Goal: Task Accomplishment & Management: Complete application form

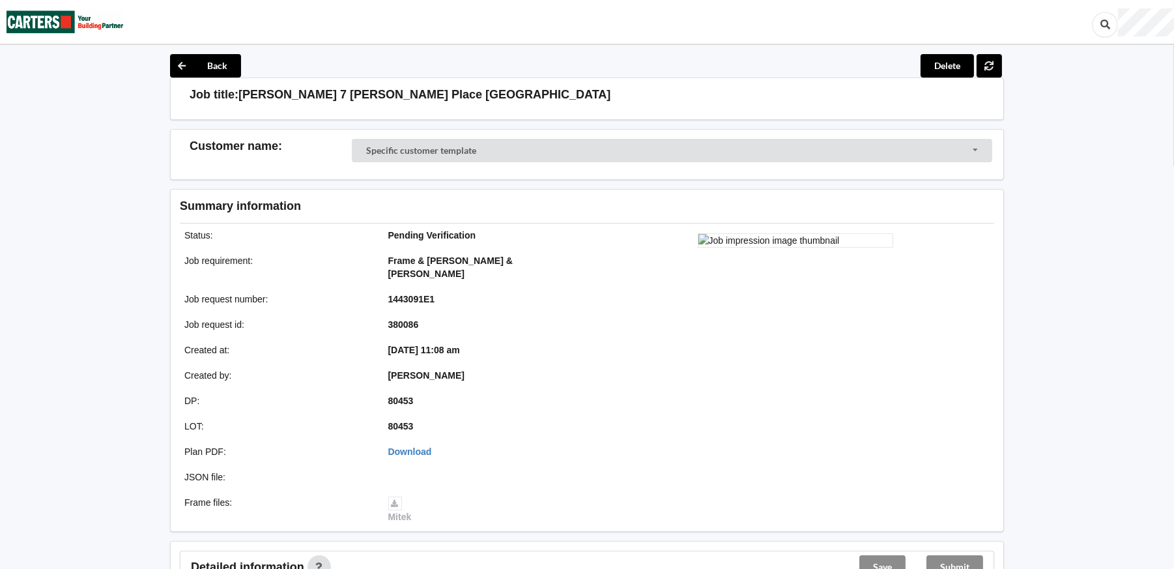
click at [674, 79] on div "Job title: [PERSON_NAME] [STREET_ADDRESS][PERSON_NAME]" at bounding box center [587, 99] width 834 height 42
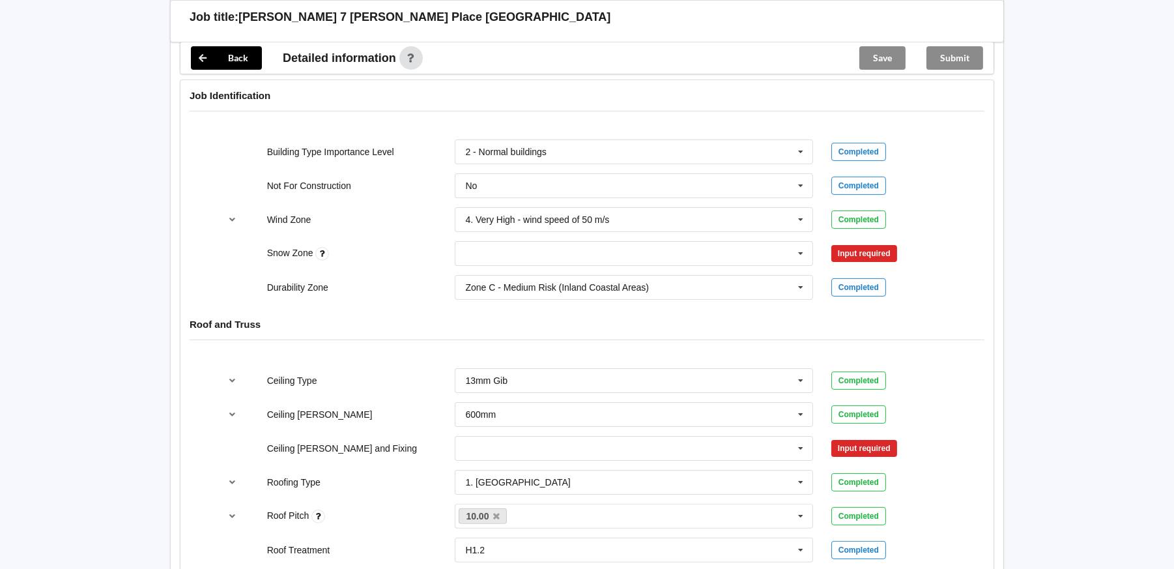
scroll to position [586, 0]
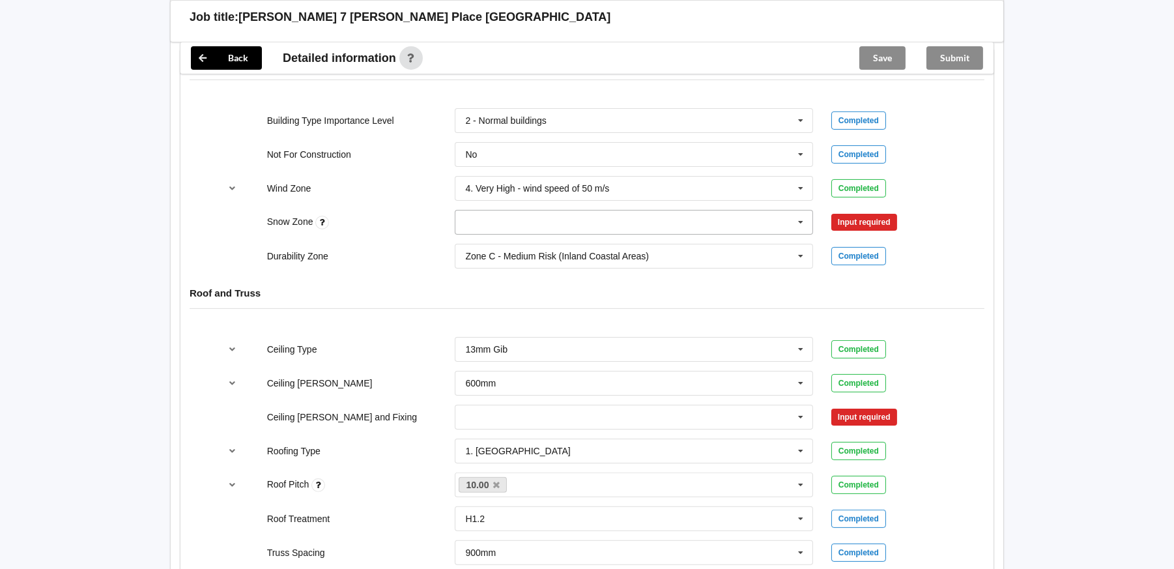
click at [672, 212] on input "text" at bounding box center [634, 221] width 357 height 23
click at [485, 234] on div "N0" at bounding box center [633, 246] width 357 height 24
click at [880, 211] on button "Confirm input" at bounding box center [870, 221] width 78 height 21
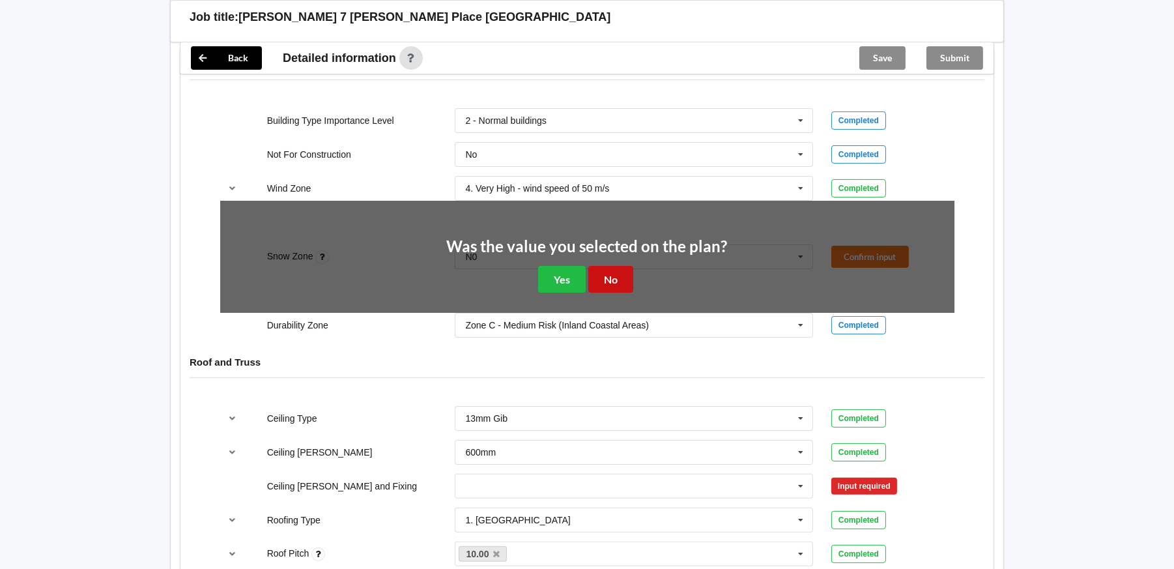
click at [630, 271] on button "No" at bounding box center [610, 279] width 45 height 27
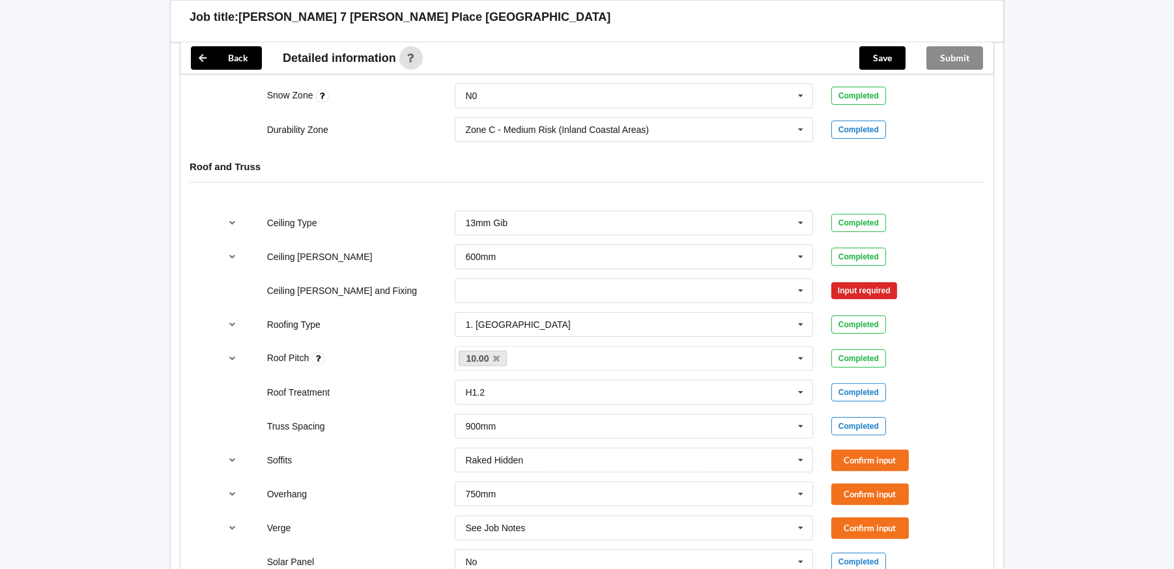
scroll to position [716, 0]
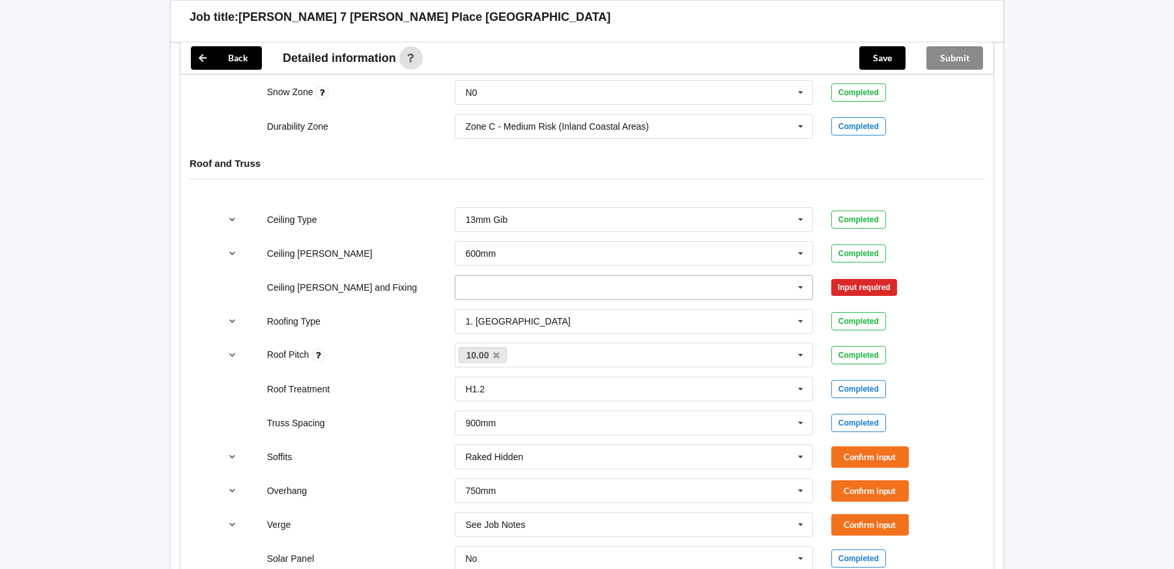
click at [623, 276] on input "text" at bounding box center [634, 287] width 357 height 23
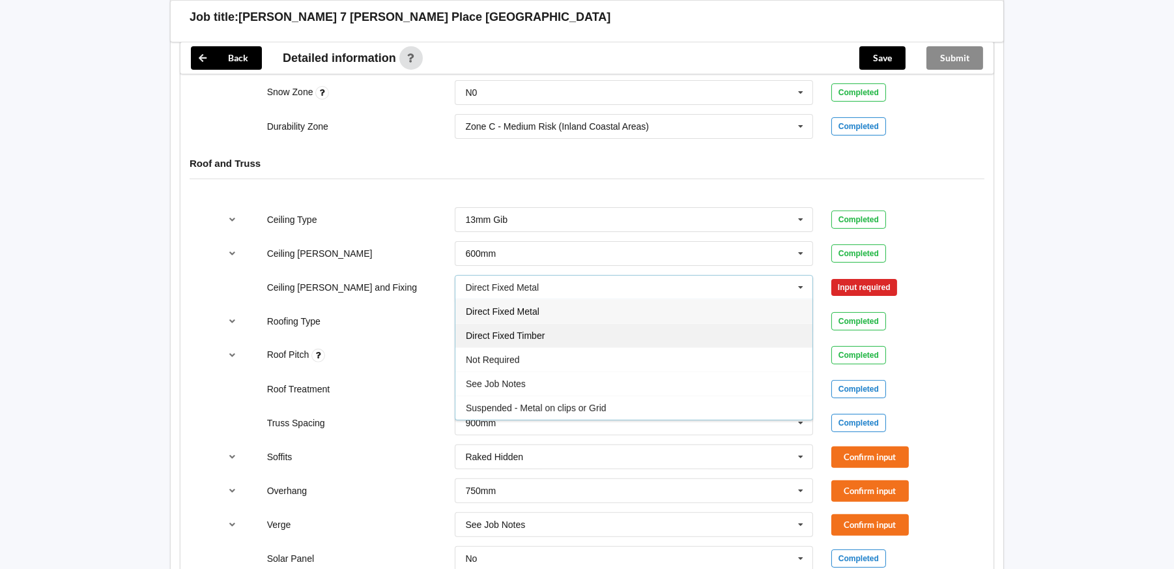
click at [545, 323] on div "Direct Fixed Timber" at bounding box center [633, 335] width 357 height 24
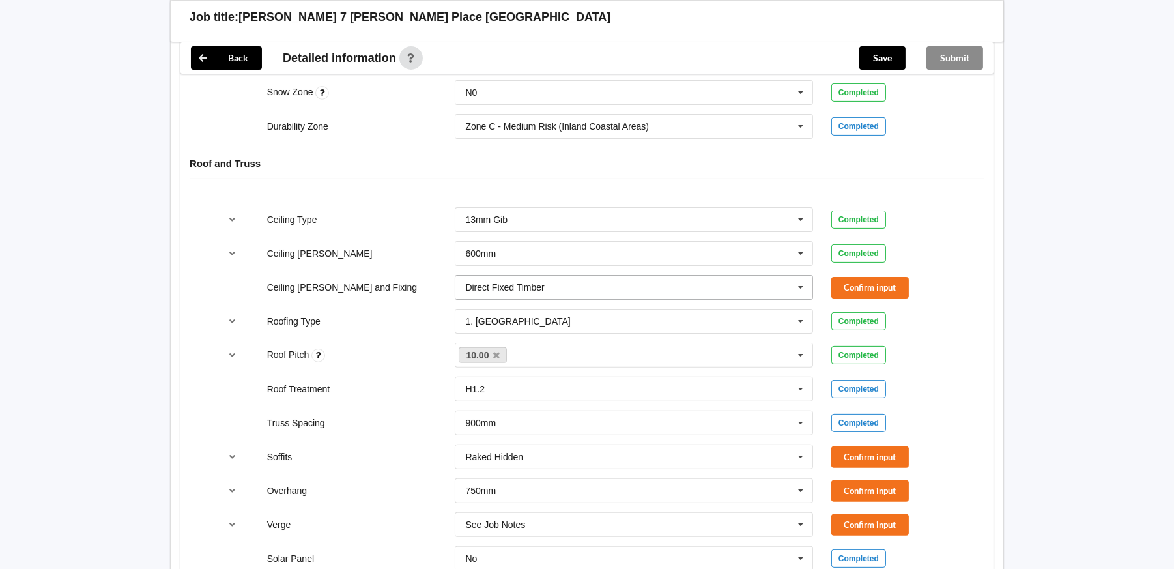
click at [799, 276] on icon at bounding box center [801, 288] width 20 height 24
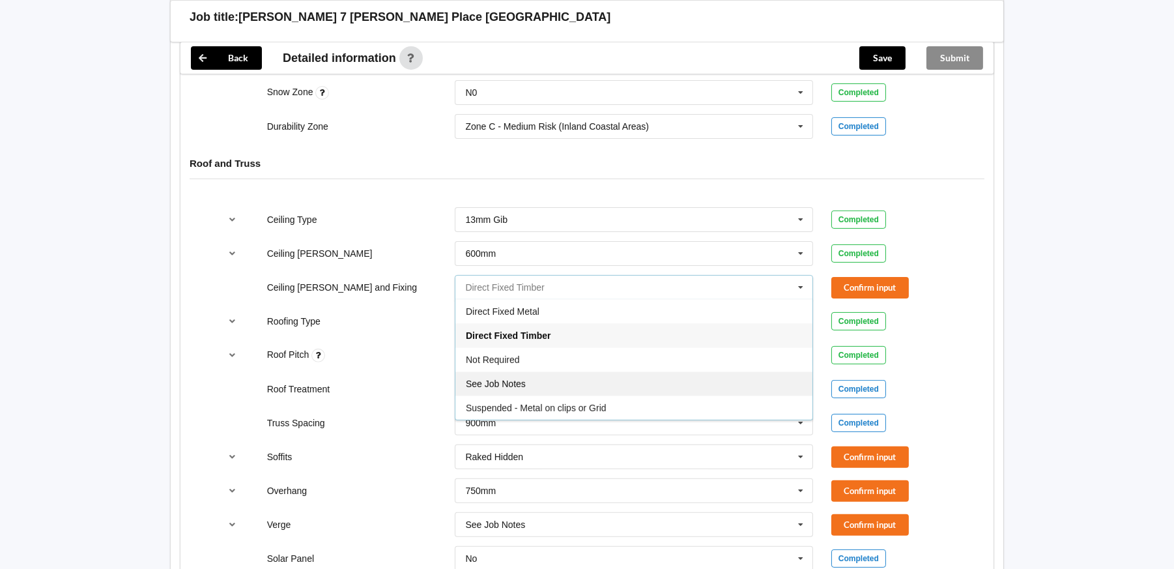
scroll to position [651, 0]
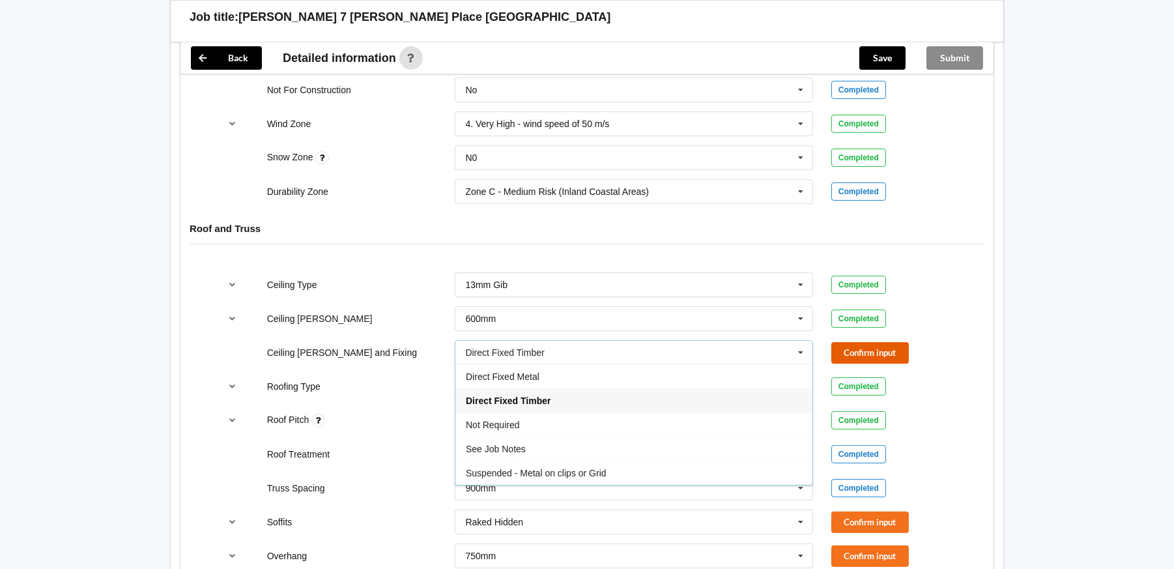
click at [852, 342] on button "Confirm input" at bounding box center [870, 352] width 78 height 21
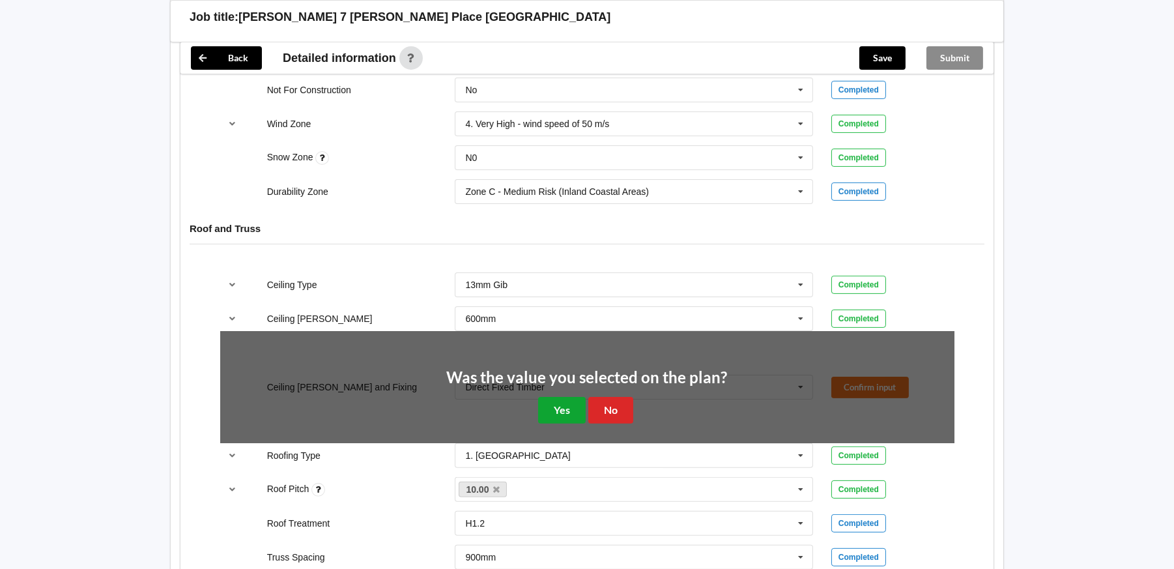
click at [572, 397] on button "Yes" at bounding box center [562, 410] width 48 height 27
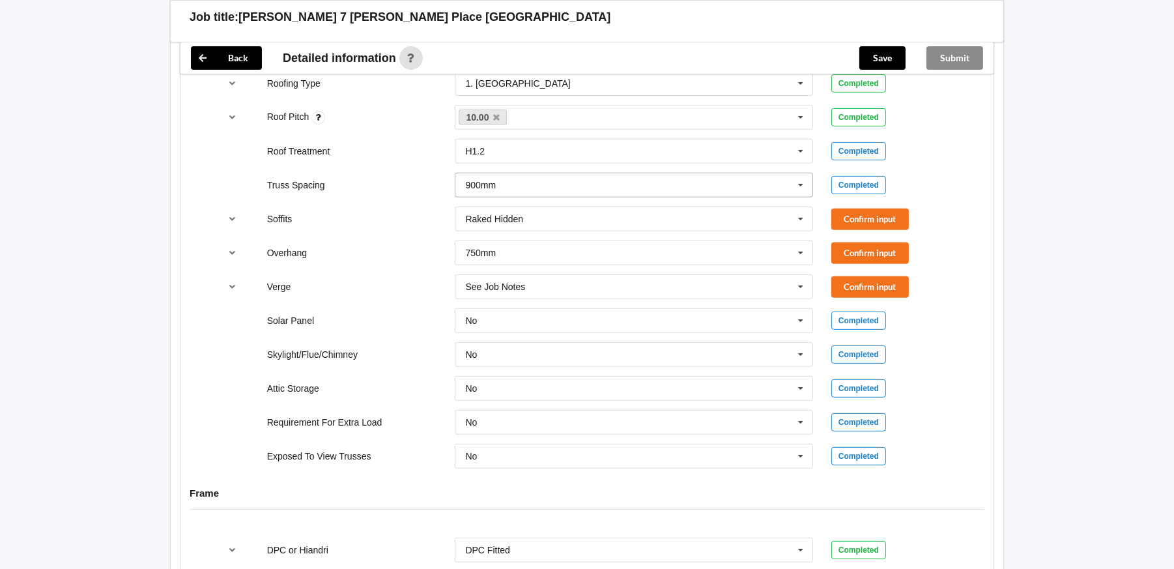
scroll to position [976, 0]
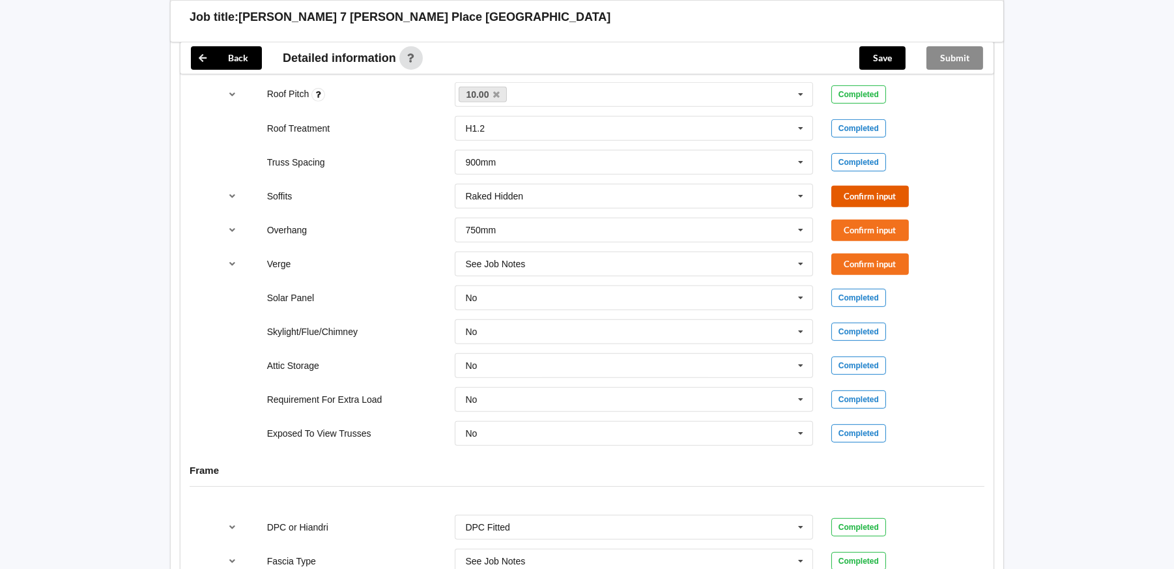
click at [849, 186] on button "Confirm input" at bounding box center [870, 196] width 78 height 21
click at [877, 220] on button "Confirm input" at bounding box center [870, 230] width 78 height 21
click at [890, 253] on button "Confirm input" at bounding box center [870, 263] width 78 height 21
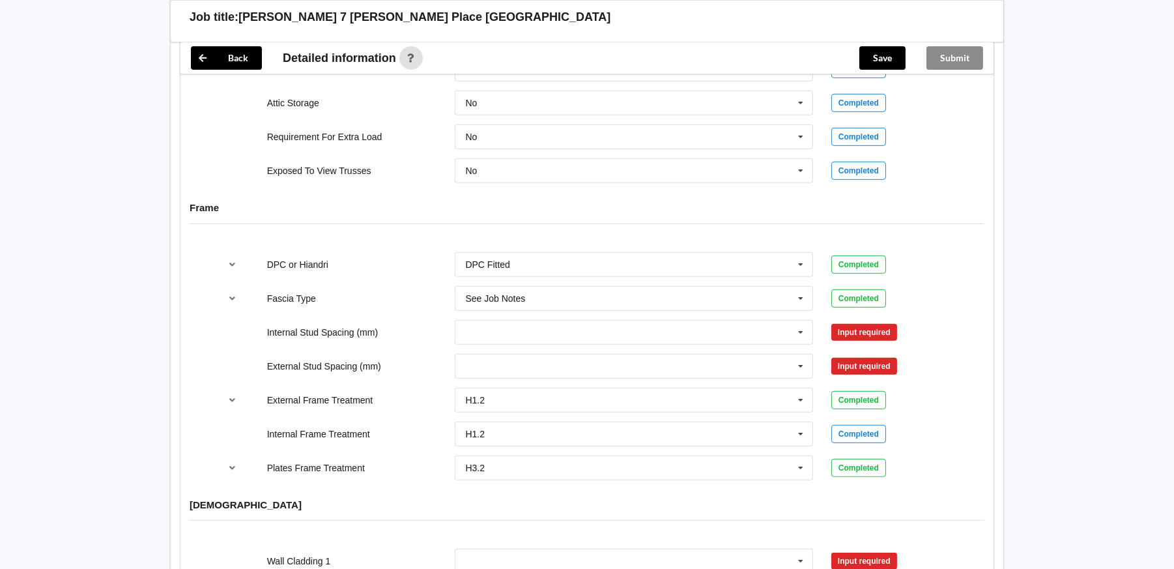
scroll to position [1302, 0]
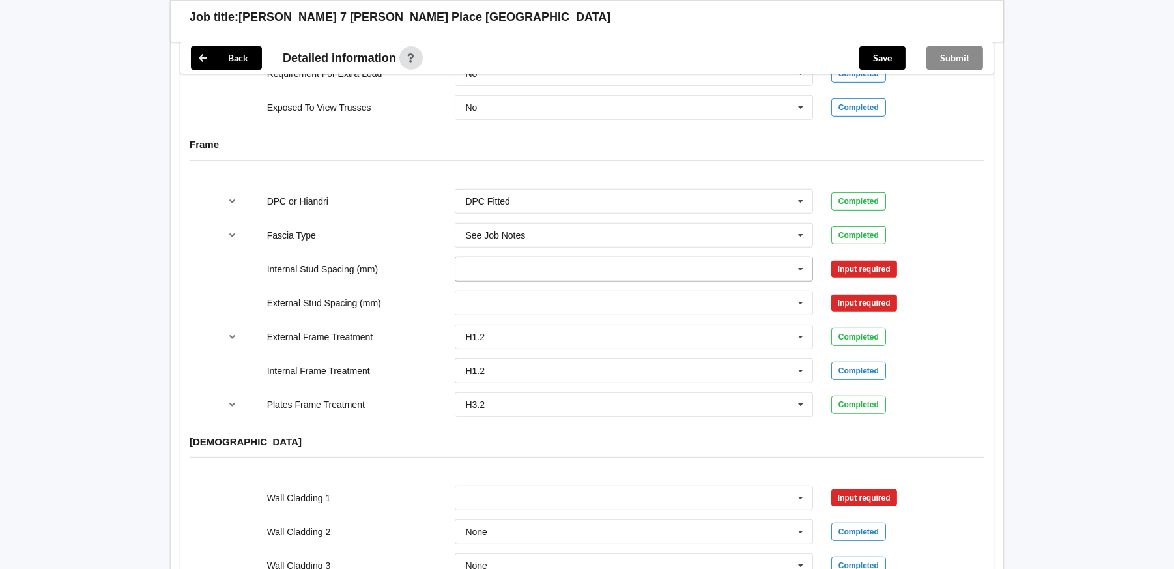
click at [501, 257] on input "text" at bounding box center [634, 268] width 357 height 23
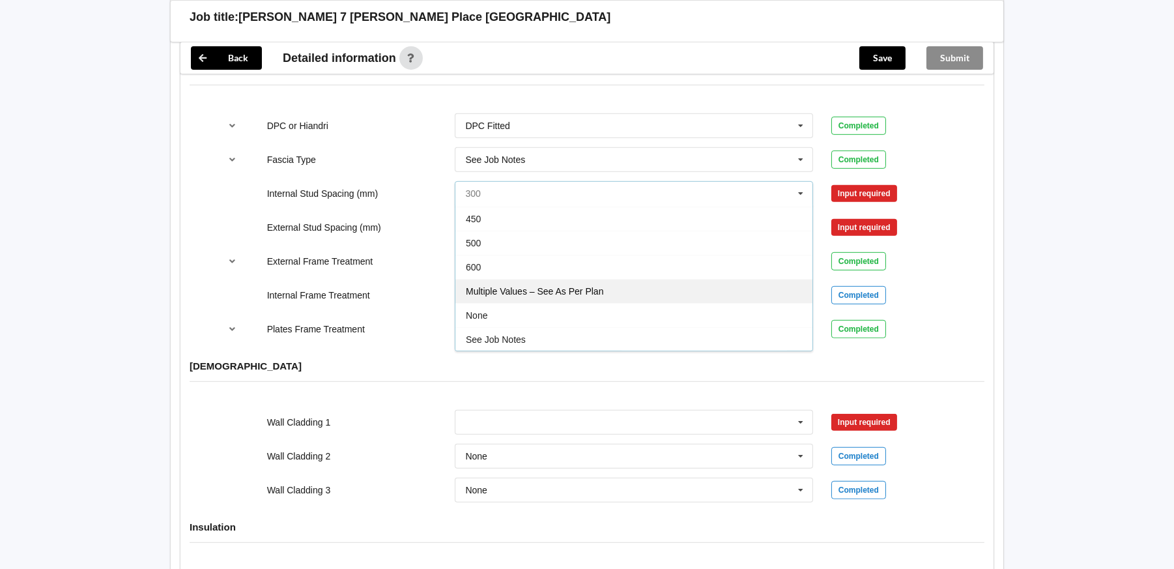
scroll to position [1367, 0]
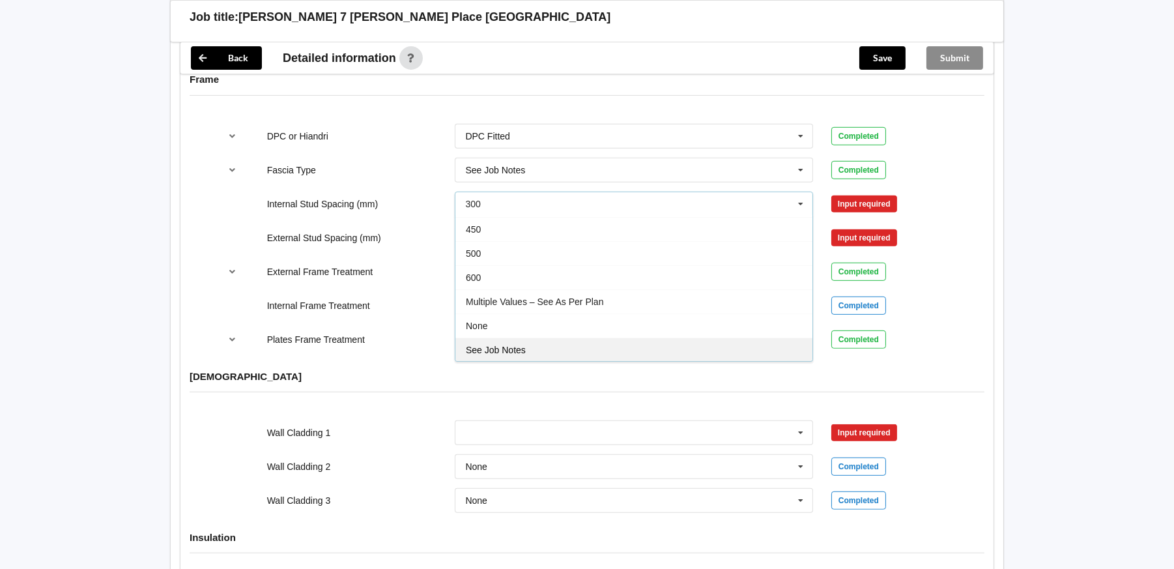
click at [525, 345] on span "See Job Notes" at bounding box center [496, 350] width 60 height 10
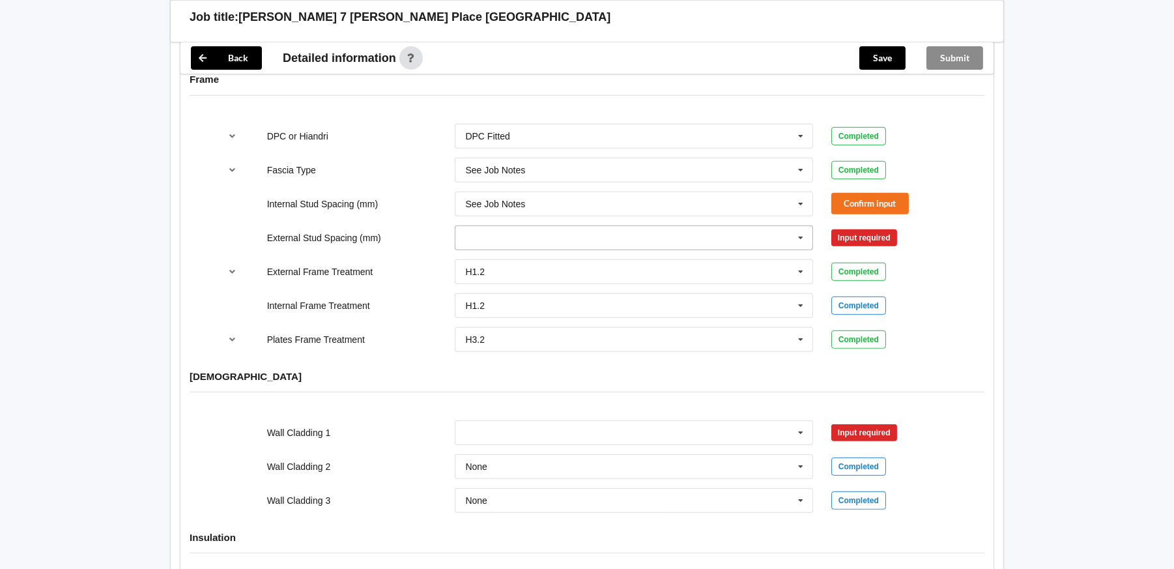
click at [522, 227] on input "text" at bounding box center [634, 237] width 357 height 23
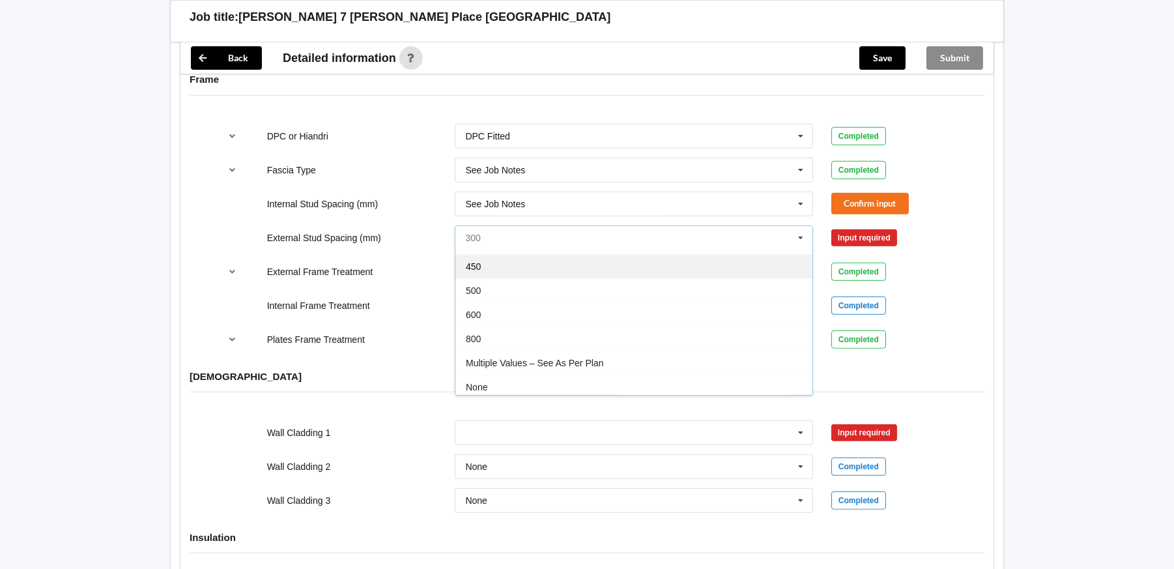
scroll to position [71, 0]
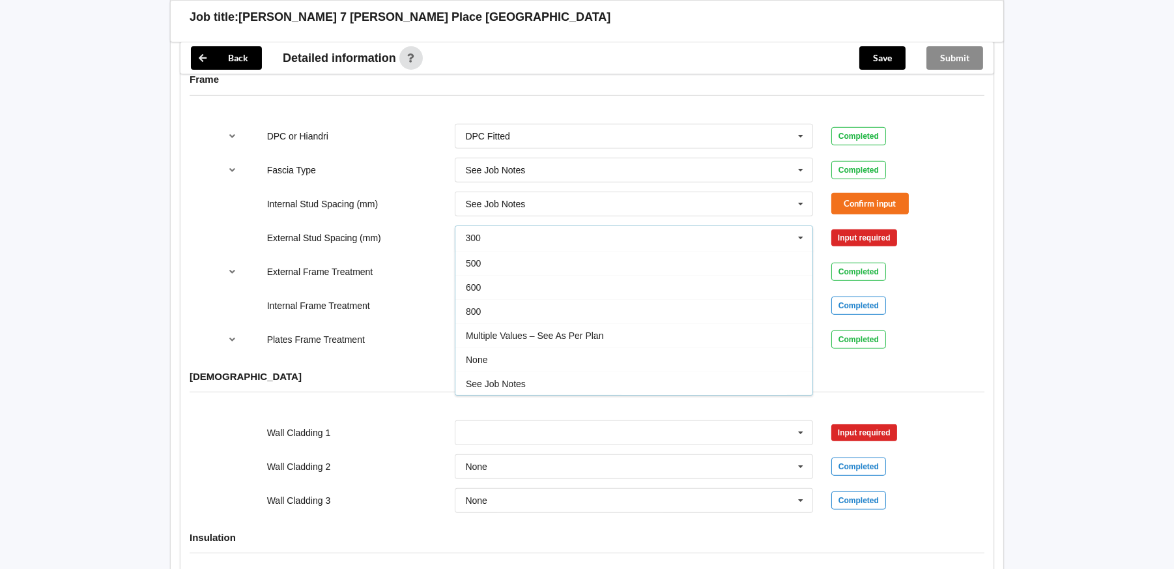
click at [504, 378] on span "See Job Notes" at bounding box center [496, 383] width 60 height 10
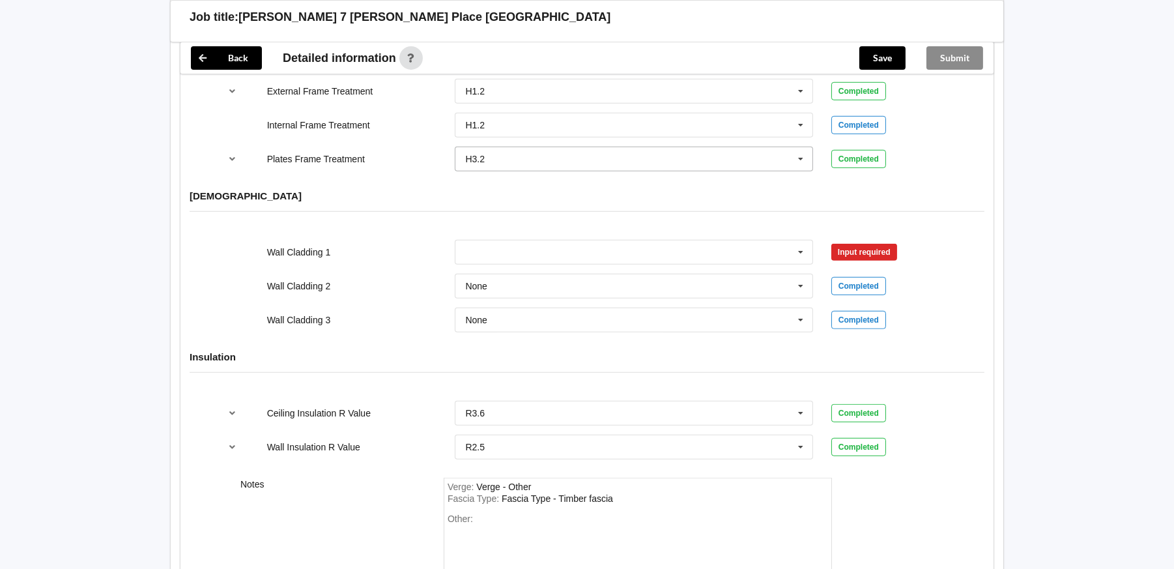
scroll to position [1563, 0]
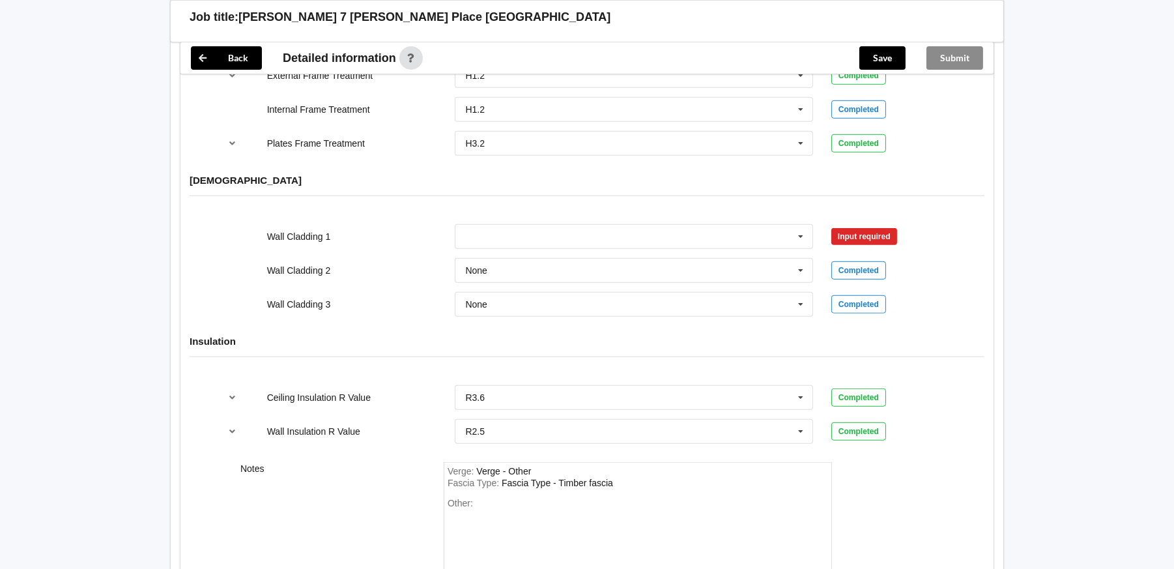
click at [452, 482] on div "Verge : Verge - Other Fascia Type : Fascia Type - Timber fascia Other:" at bounding box center [638, 527] width 388 height 131
click at [448, 476] on div "Verge : Verge - Other Fascia Type : Fascia Type - Timber fascia Other:" at bounding box center [638, 527] width 388 height 131
click at [466, 498] on span "Other:" at bounding box center [459, 503] width 25 height 10
click at [474, 498] on div "Other:" at bounding box center [637, 543] width 380 height 91
click at [647, 477] on div "Fascia Type : Fascia Type - Timber fascia" at bounding box center [637, 483] width 380 height 12
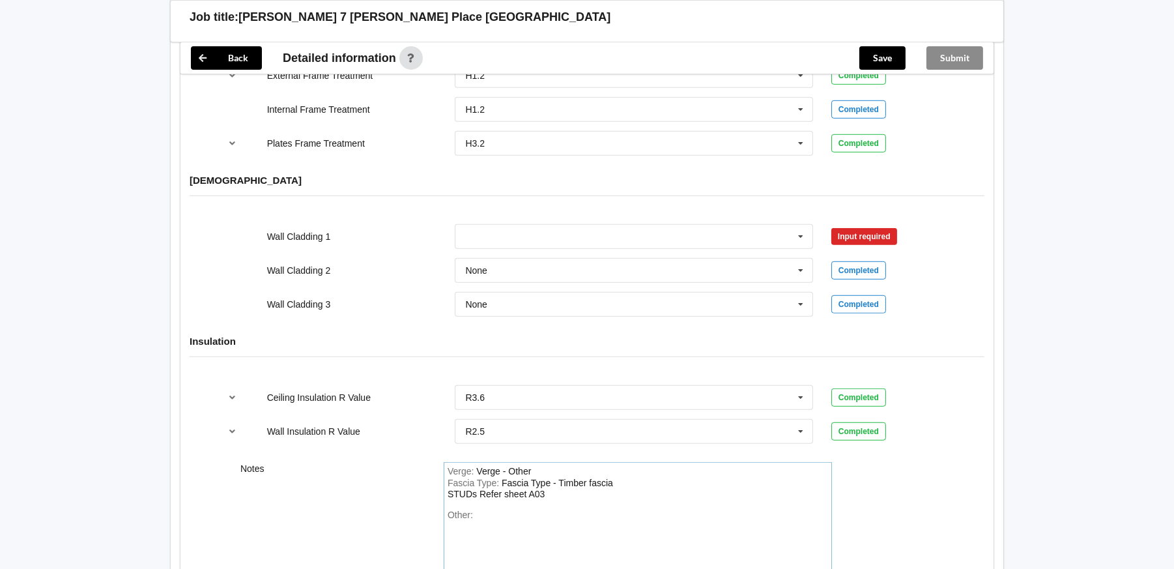
click at [461, 485] on div "Fascia Type : Fascia Type - Timber fascia STUDs Refer sheet A03" at bounding box center [637, 488] width 380 height 23
click at [548, 483] on div "Fascia Type : Fascia Type - Timber fascia STUDs Refer sheet A03" at bounding box center [637, 488] width 380 height 23
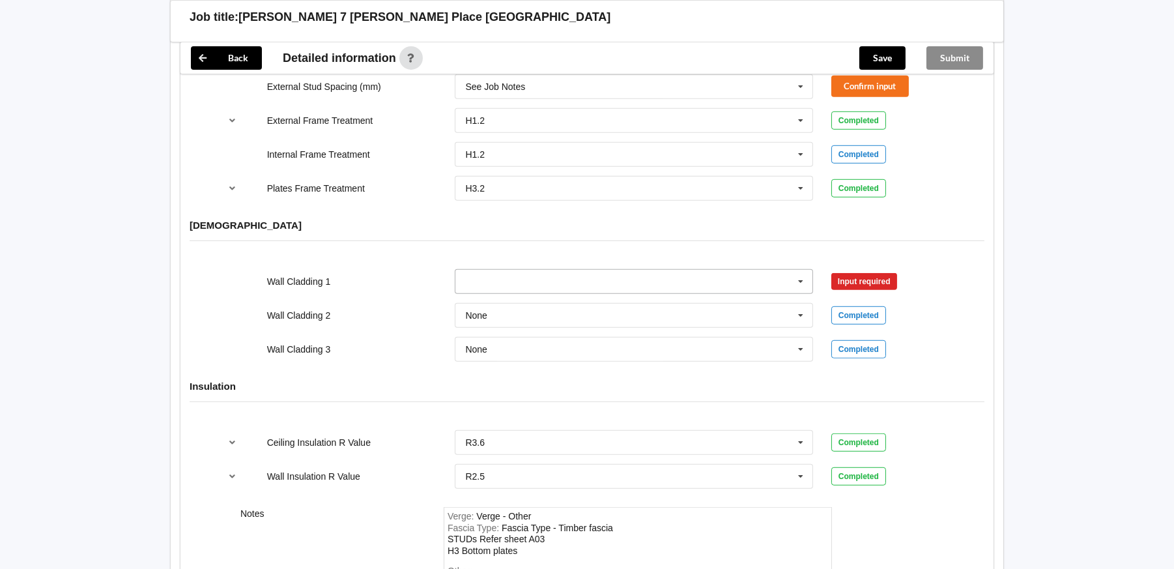
scroll to position [1367, 0]
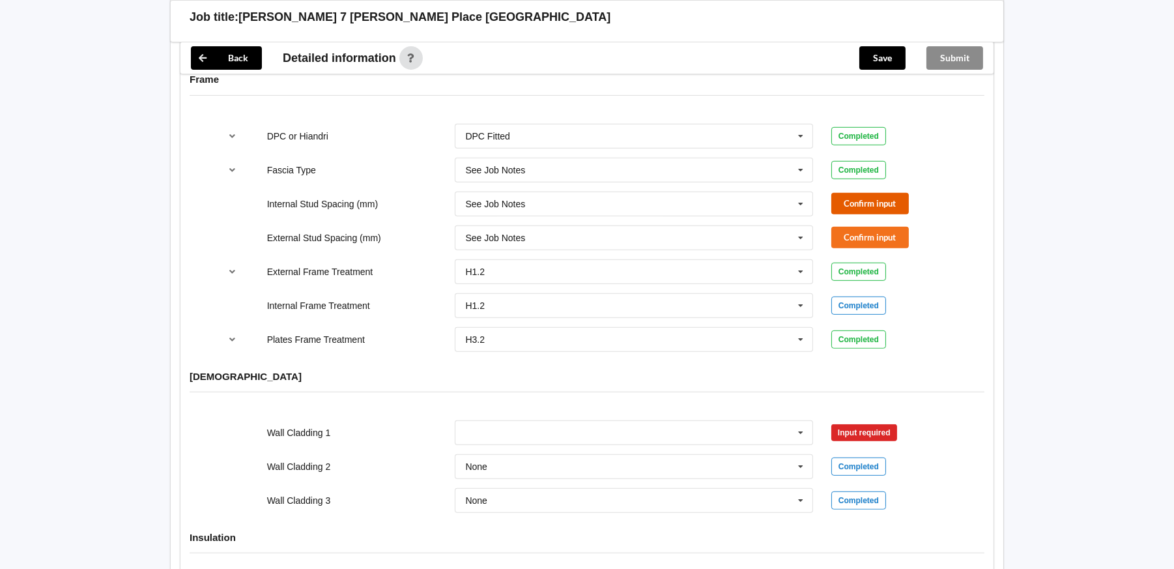
click at [885, 193] on button "Confirm input" at bounding box center [870, 203] width 78 height 21
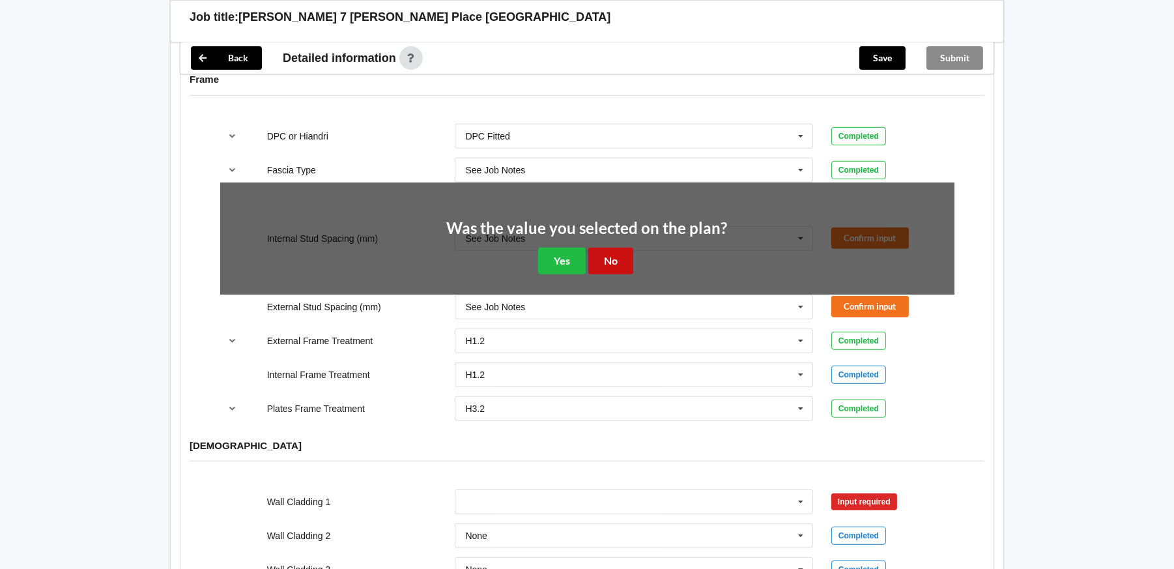
click at [593, 248] on button "No" at bounding box center [610, 261] width 45 height 27
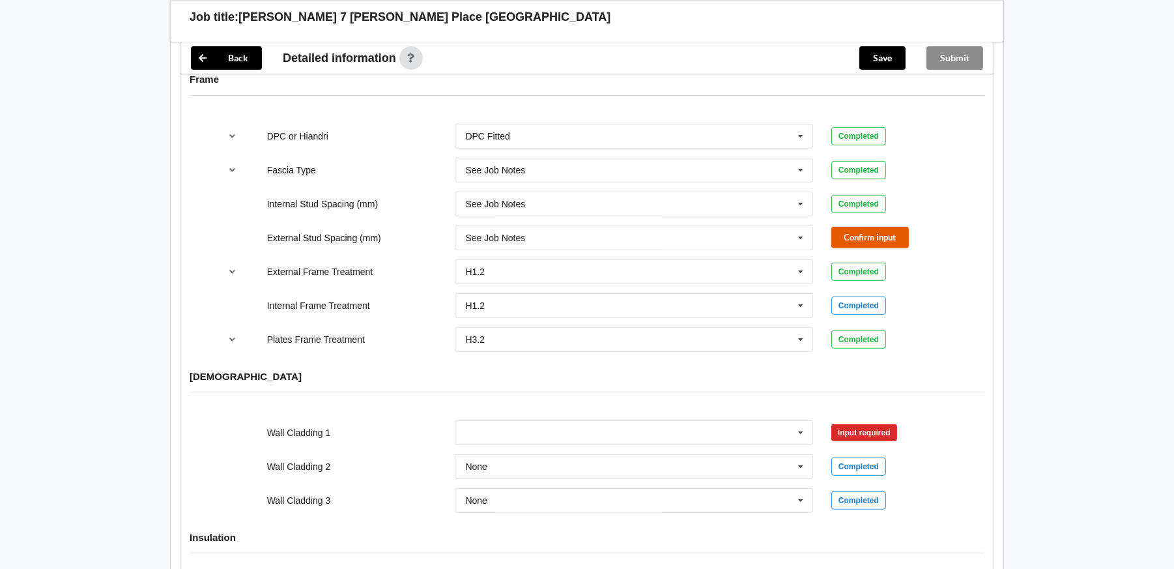
click at [840, 227] on button "Confirm input" at bounding box center [870, 237] width 78 height 21
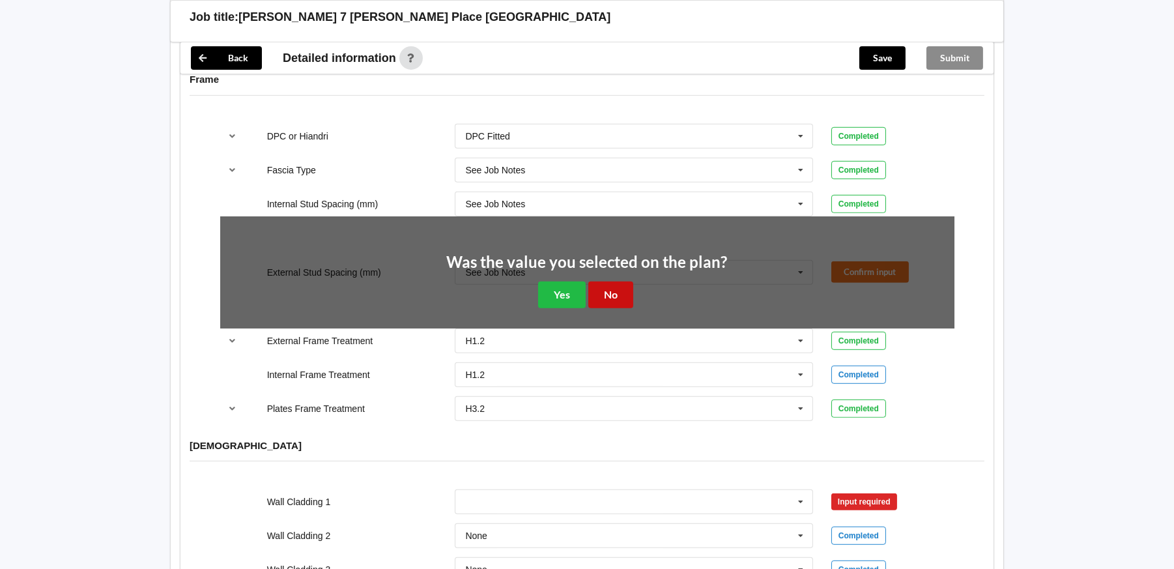
click at [619, 283] on button "No" at bounding box center [610, 294] width 45 height 27
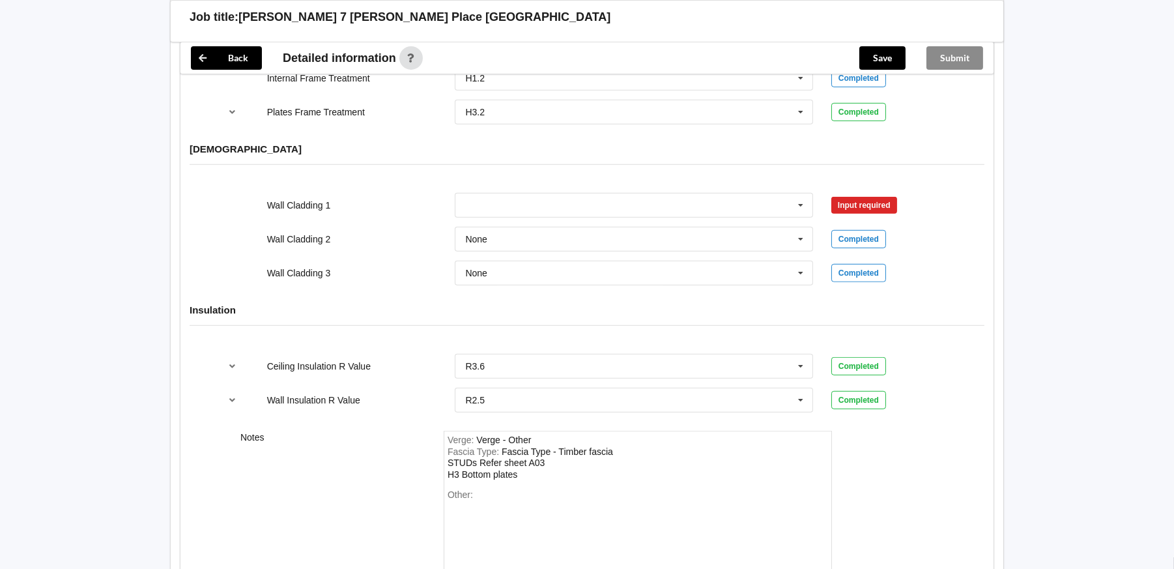
scroll to position [1628, 0]
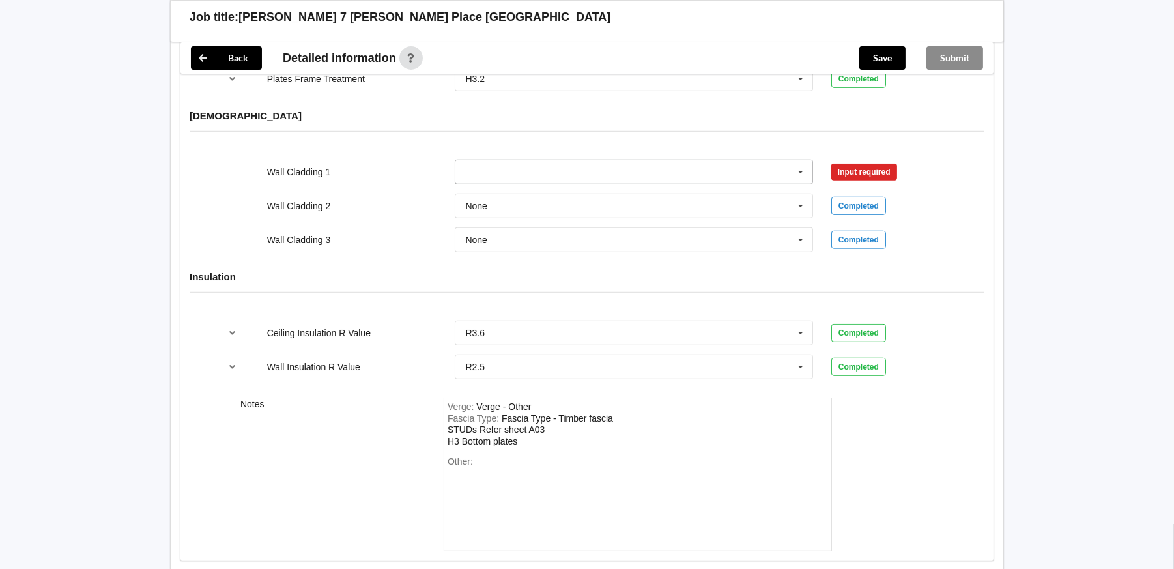
click at [483, 160] on input "text" at bounding box center [634, 171] width 357 height 23
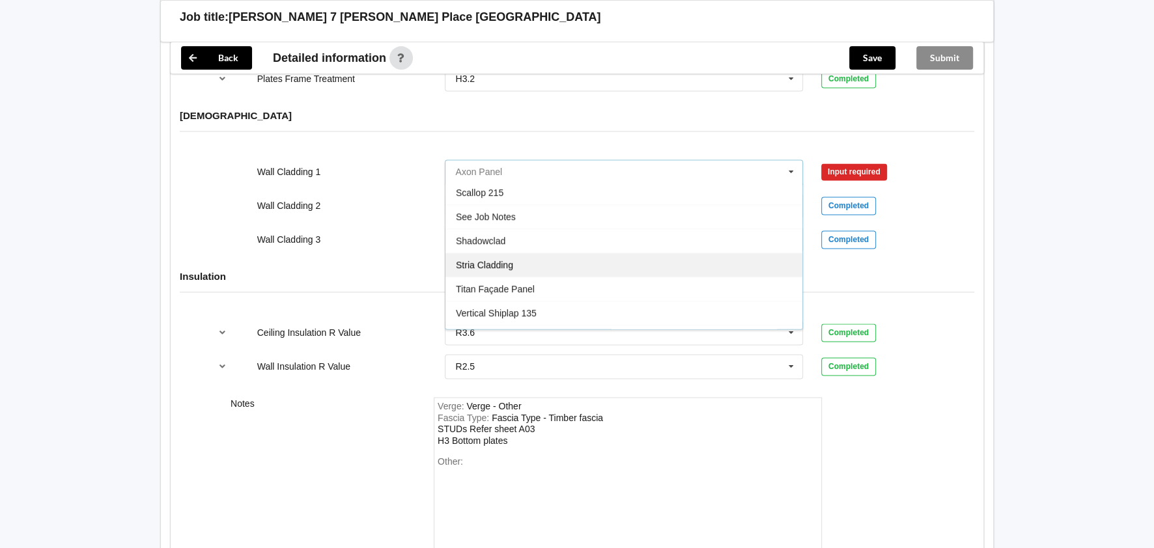
scroll to position [769, 0]
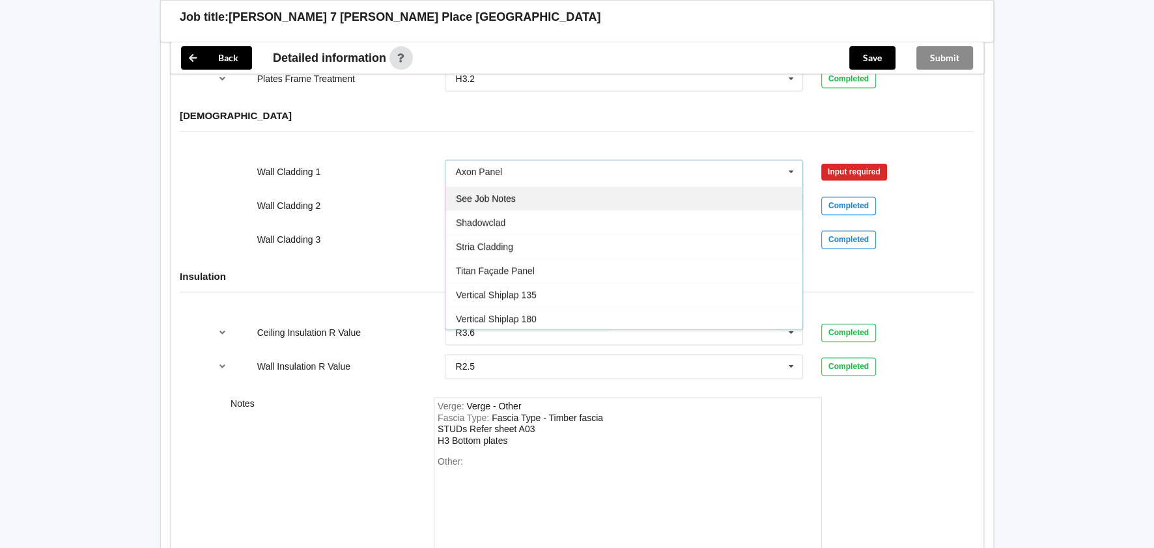
click at [537, 186] on div "See Job Notes" at bounding box center [624, 198] width 357 height 24
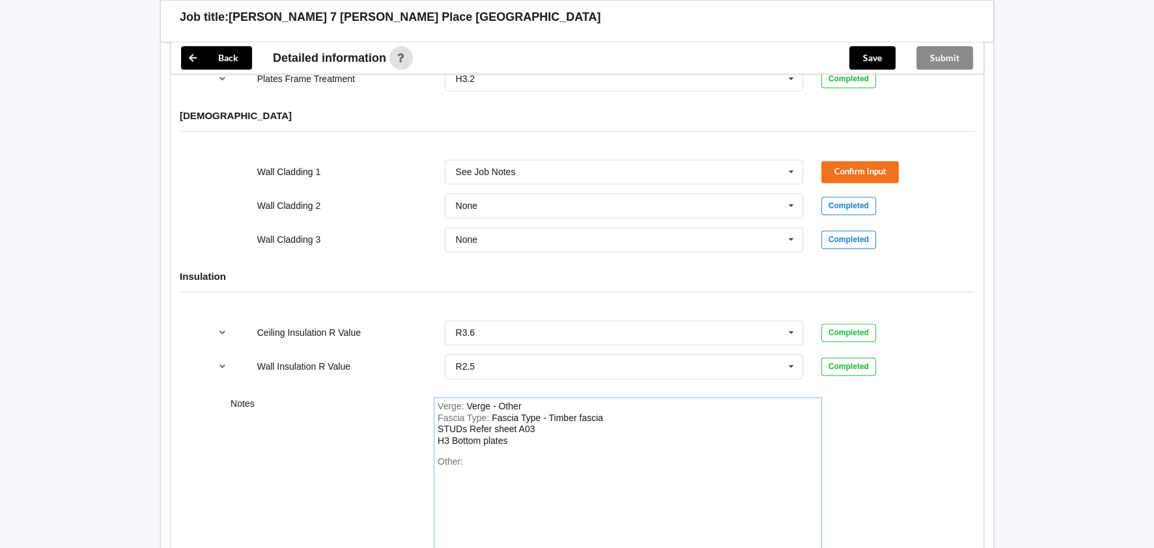
click at [507, 429] on div "Fascia Type - Timber fascia STUDs Refer sheet A03 H3 Bottom plates" at bounding box center [520, 429] width 165 height 33
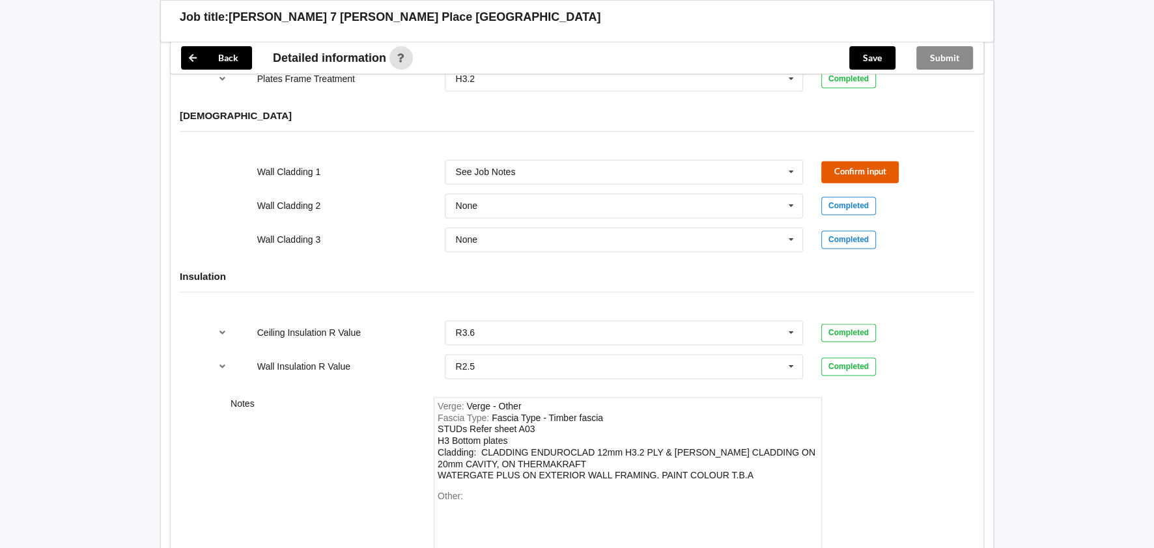
click at [868, 161] on button "Confirm input" at bounding box center [860, 171] width 78 height 21
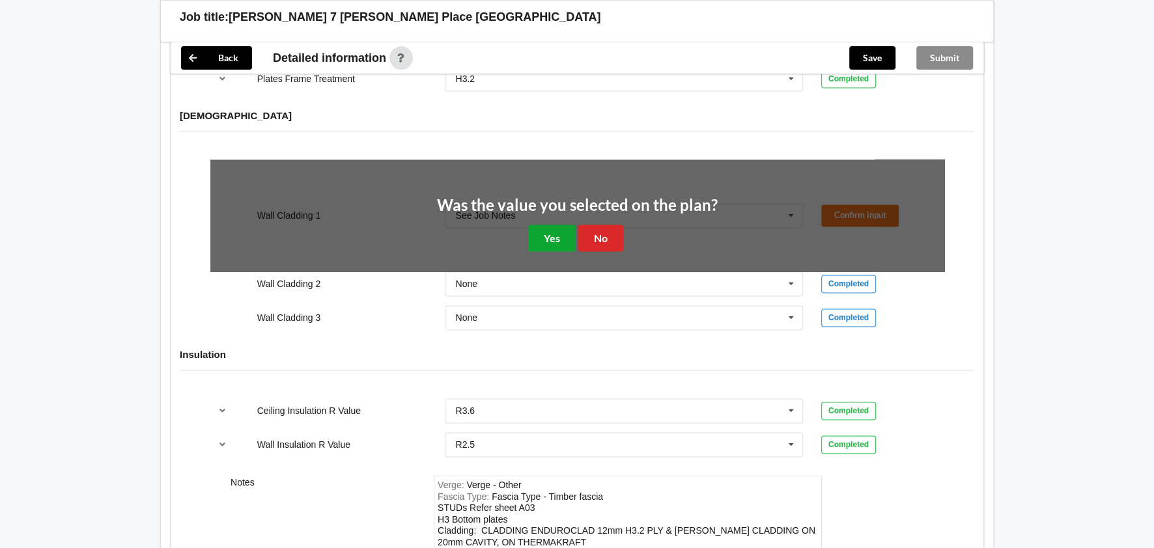
click at [558, 225] on button "Yes" at bounding box center [552, 238] width 48 height 27
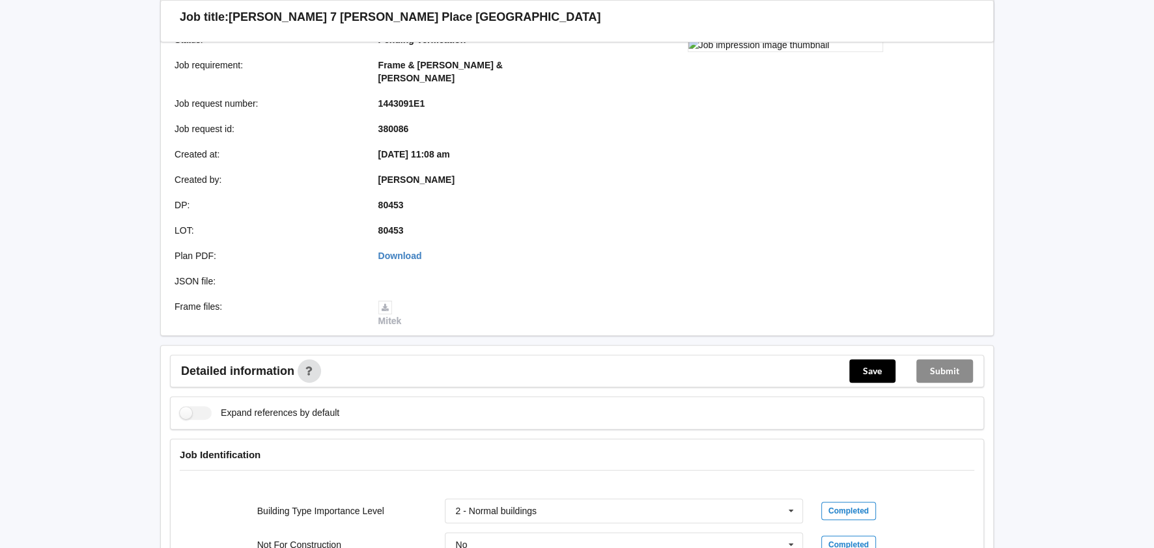
scroll to position [0, 0]
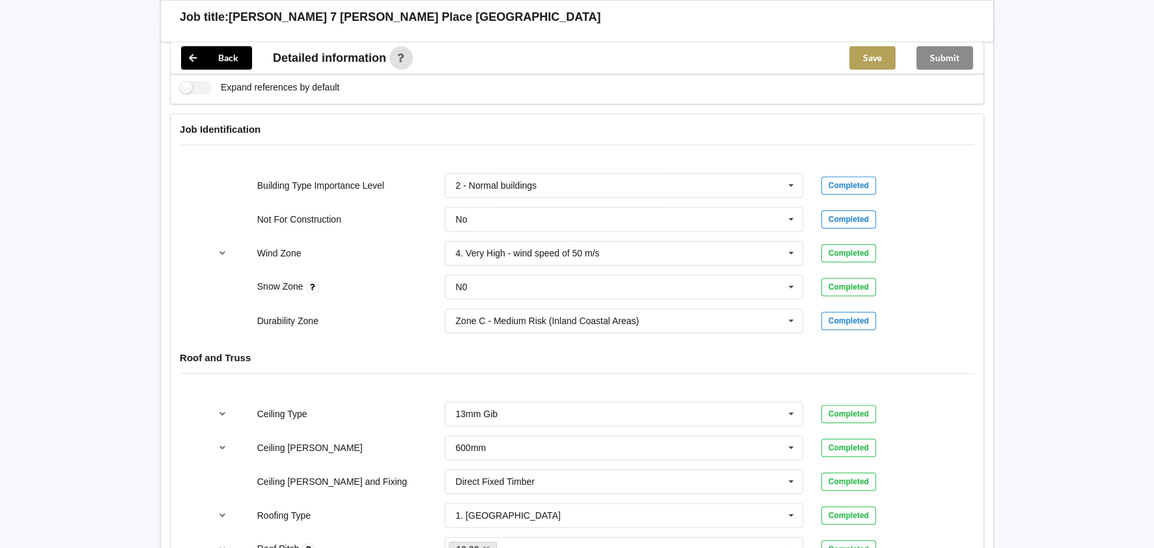
click at [864, 59] on button "Save" at bounding box center [872, 57] width 46 height 23
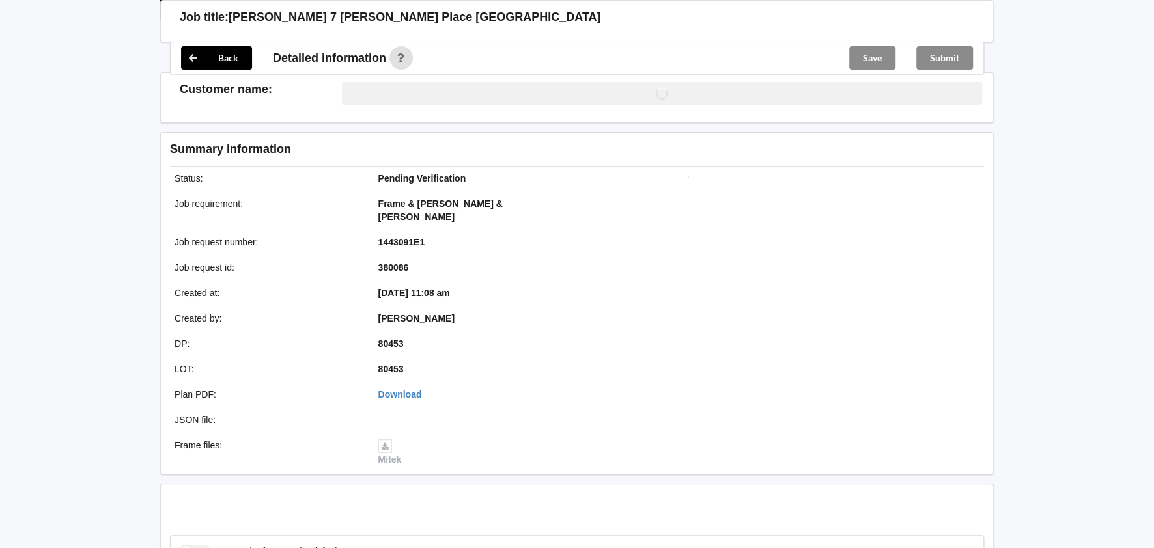
scroll to position [521, 0]
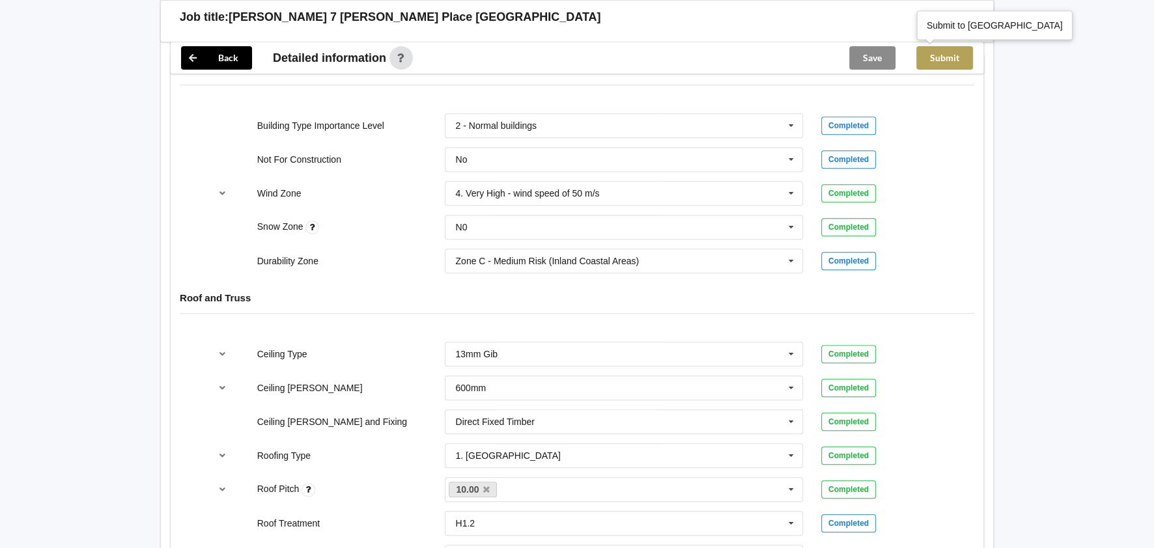
click at [947, 43] on div "Submit" at bounding box center [945, 57] width 78 height 31
click at [945, 54] on button "Submit" at bounding box center [944, 57] width 57 height 23
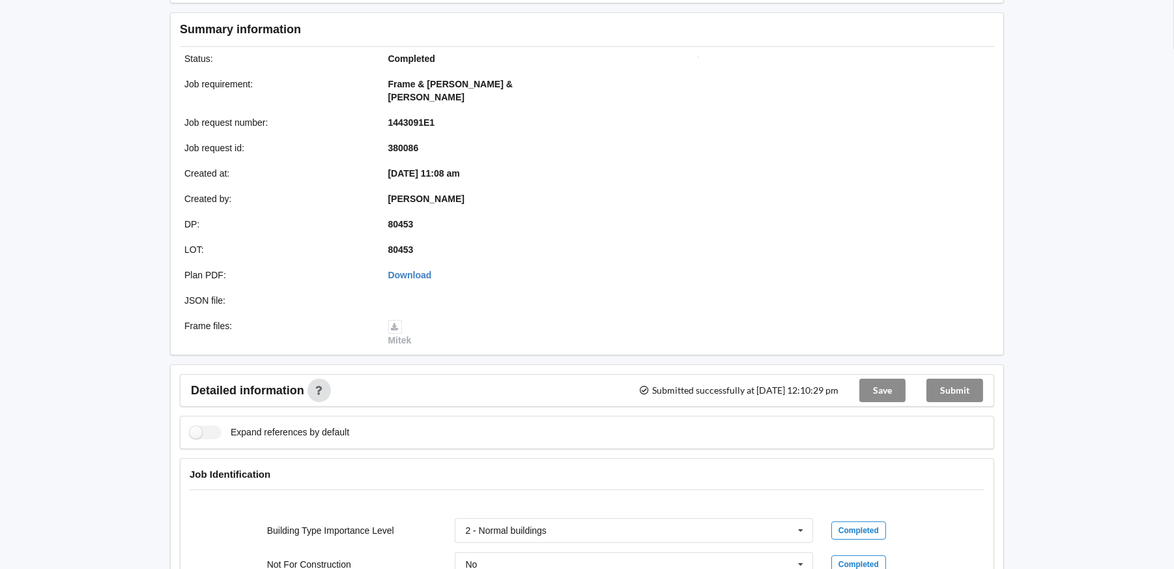
scroll to position [0, 0]
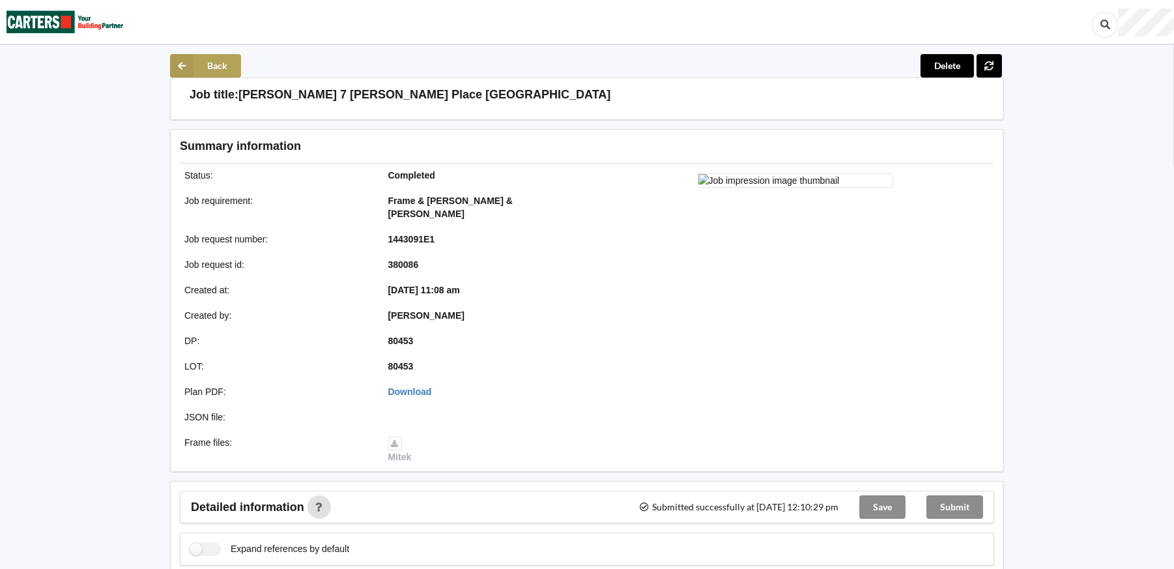
click at [193, 70] on icon at bounding box center [181, 65] width 23 height 23
click at [185, 67] on icon at bounding box center [181, 65] width 23 height 23
click at [187, 62] on icon at bounding box center [181, 65] width 23 height 23
click at [181, 66] on icon at bounding box center [181, 65] width 23 height 23
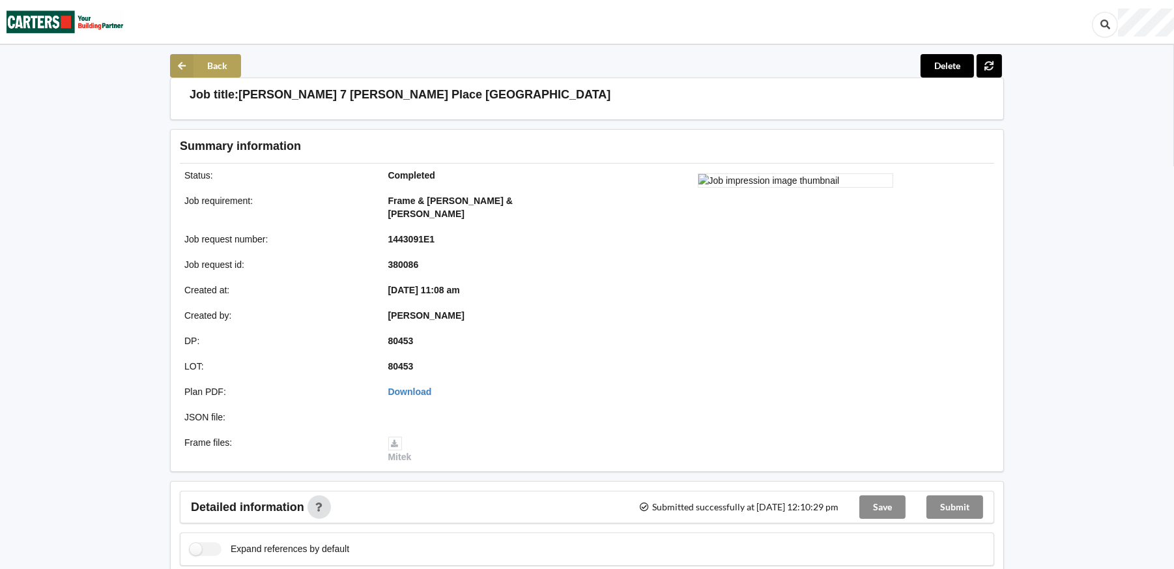
drag, startPoint x: 181, startPoint y: 66, endPoint x: 593, endPoint y: 201, distance: 433.2
